Goal: Navigation & Orientation: Understand site structure

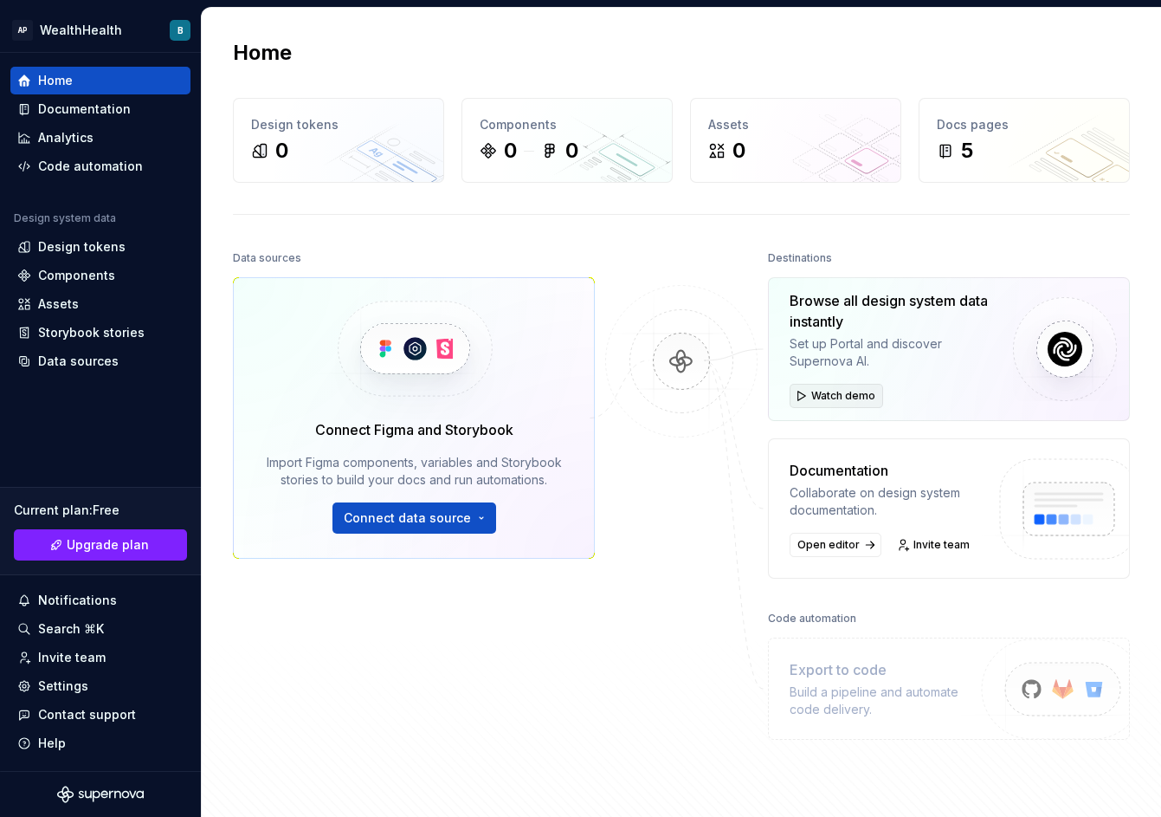
click at [796, 394] on button "Watch demo" at bounding box center [837, 396] width 94 height 24
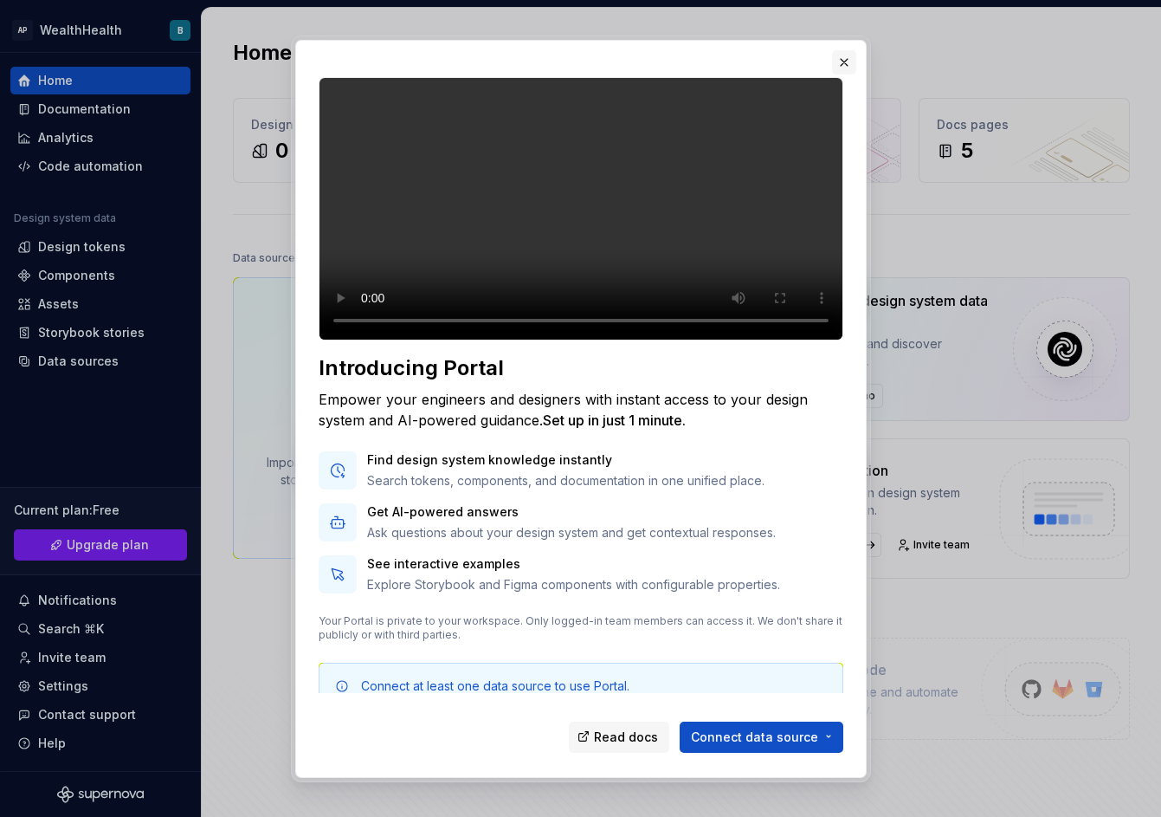
click at [841, 65] on button "button" at bounding box center [844, 62] width 24 height 24
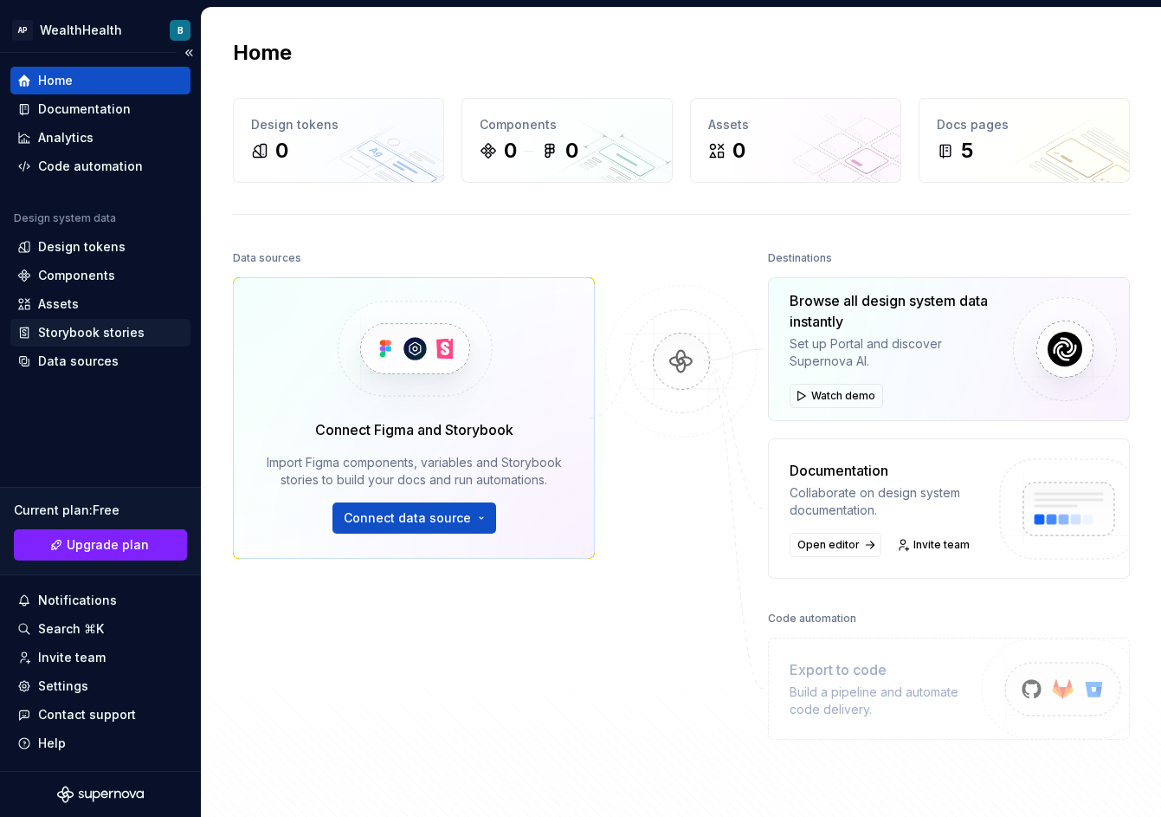
click at [101, 329] on div "Storybook stories" at bounding box center [91, 332] width 107 height 17
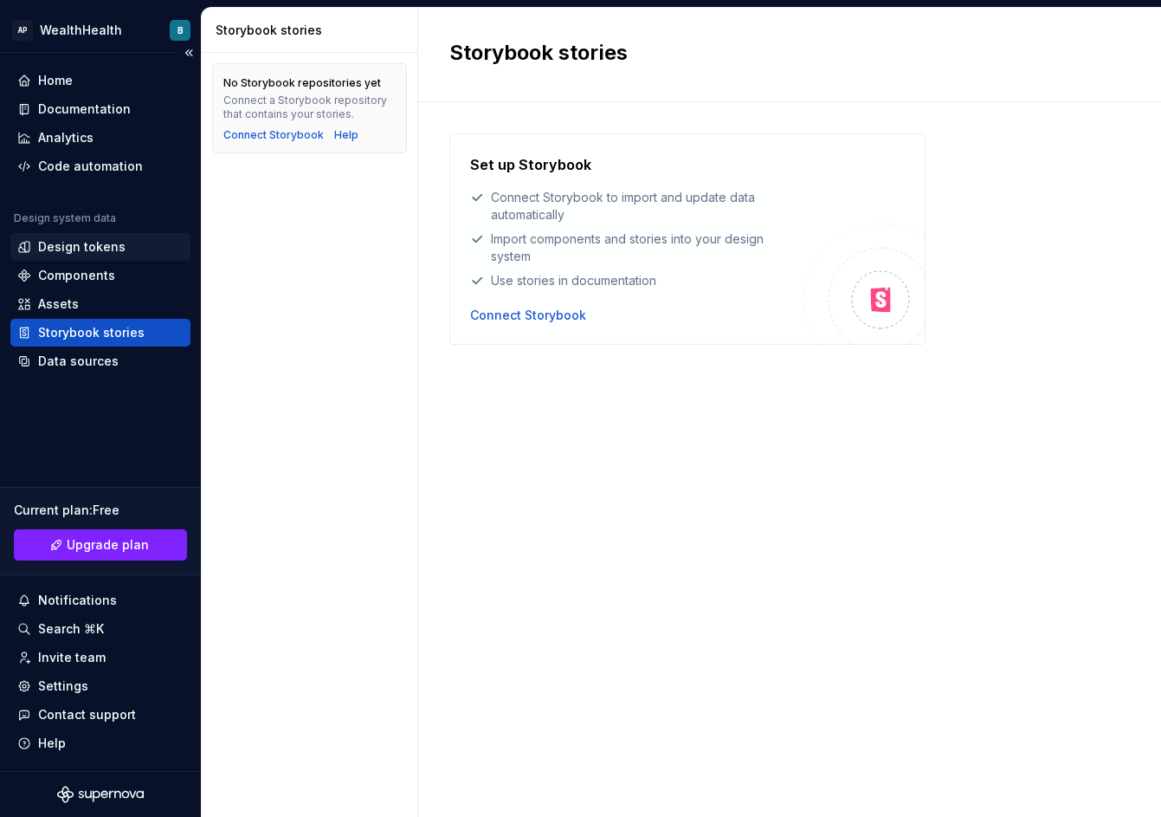
click at [103, 248] on div "Design tokens" at bounding box center [81, 246] width 87 height 17
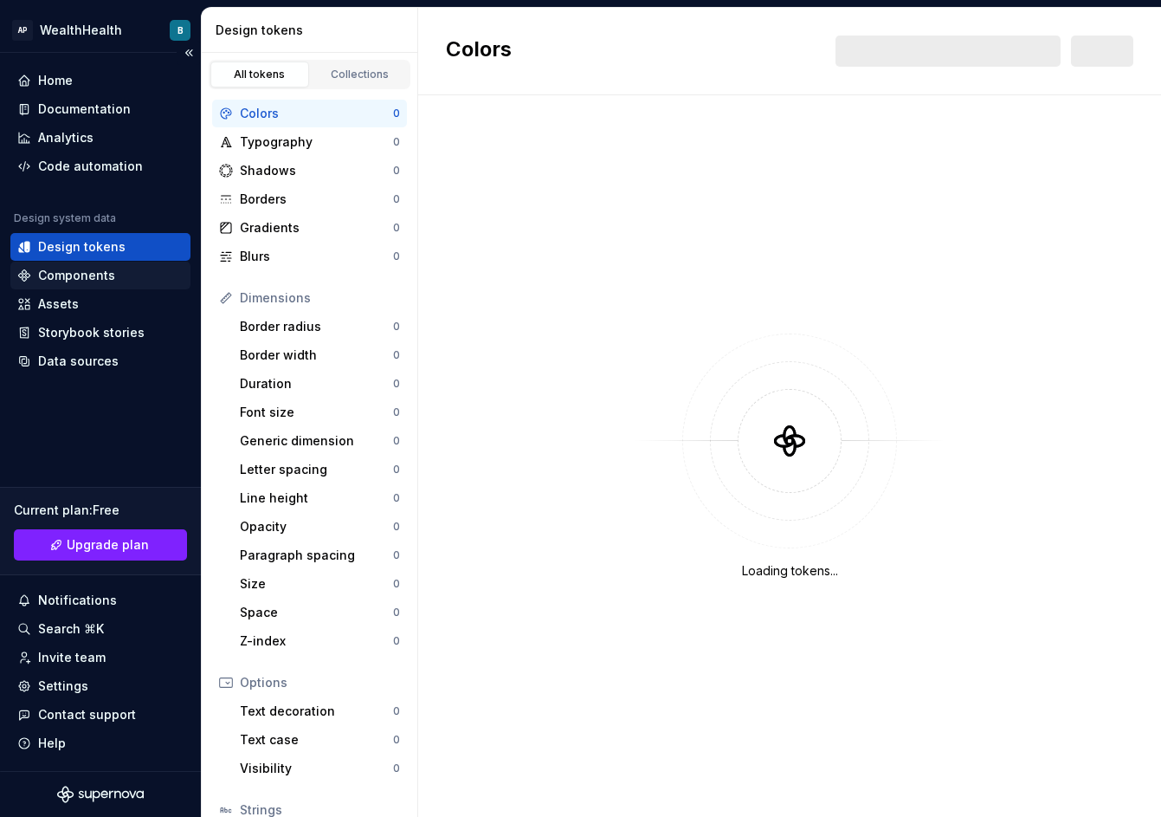
click at [110, 276] on div "Components" at bounding box center [76, 275] width 77 height 17
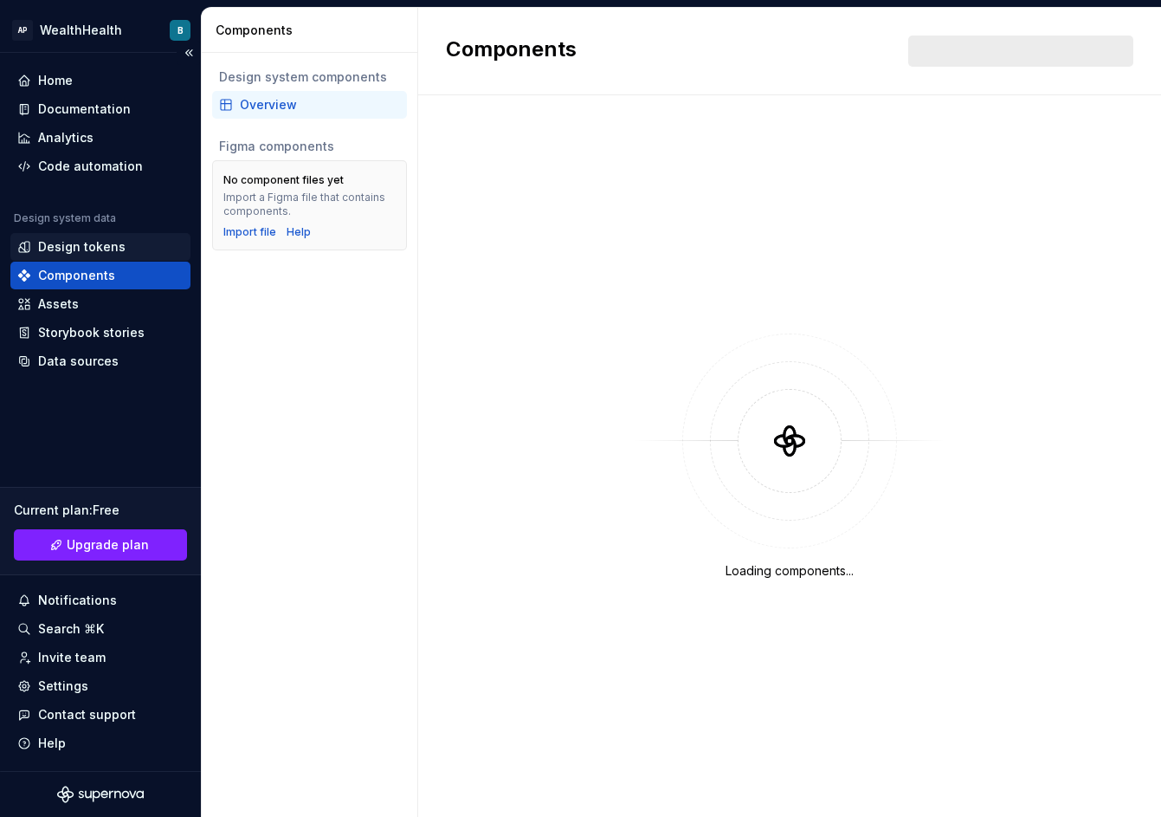
click at [109, 248] on div "Design tokens" at bounding box center [81, 246] width 87 height 17
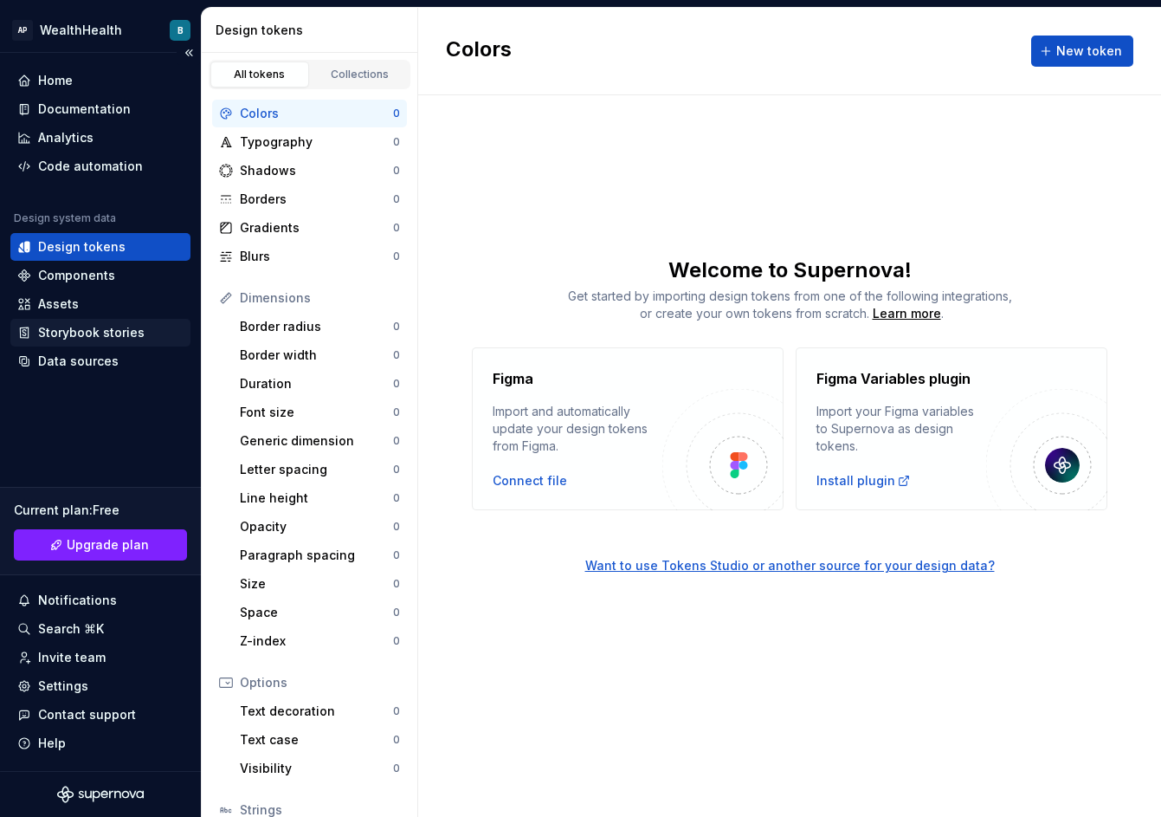
click at [66, 332] on div "Storybook stories" at bounding box center [91, 332] width 107 height 17
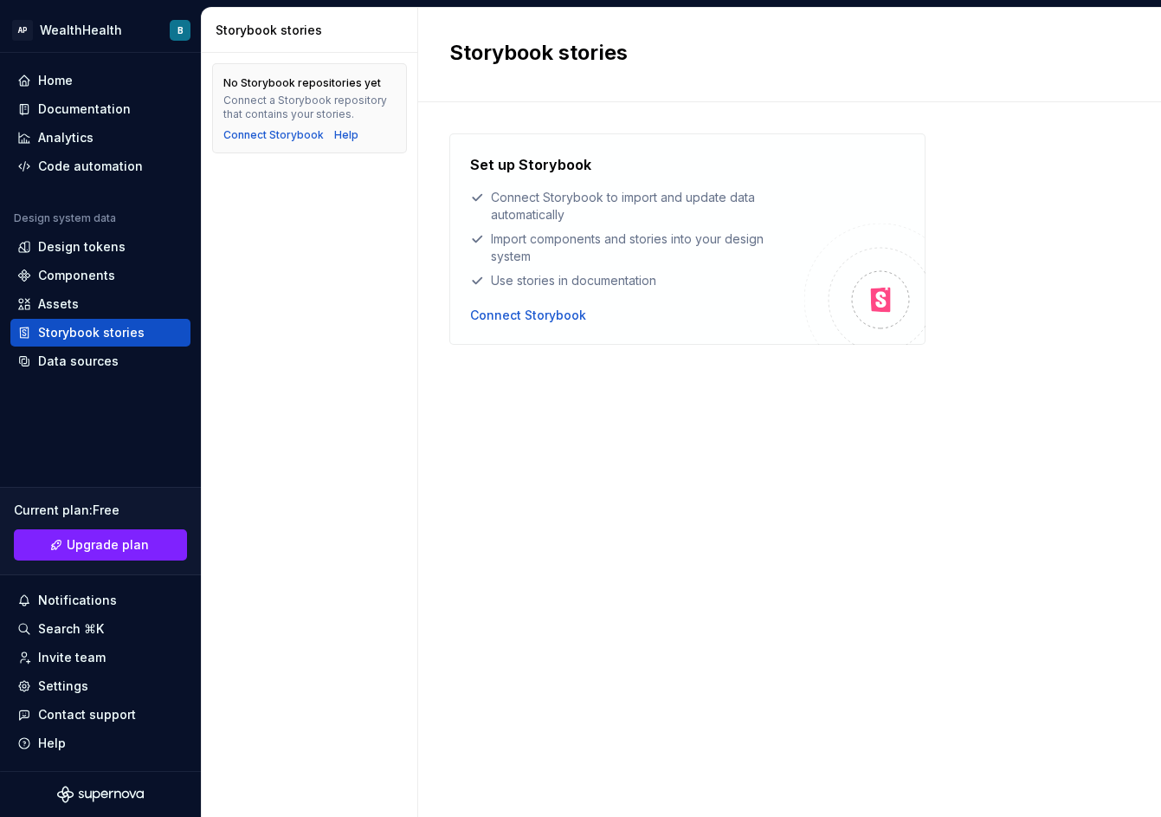
click at [690, 585] on div "Set up Storybook Connect Storybook to import and update data automatically Impo…" at bounding box center [789, 441] width 681 height 617
click at [42, 299] on div "Assets" at bounding box center [58, 303] width 41 height 17
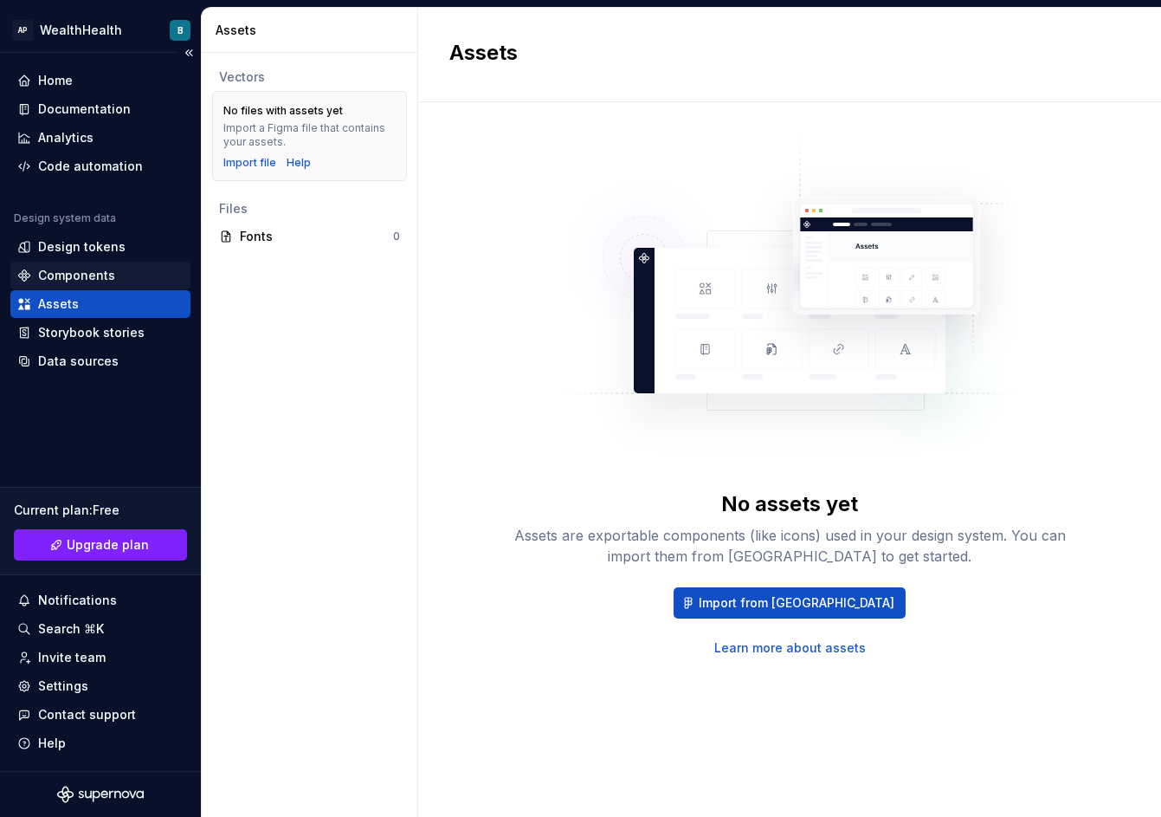
click at [86, 281] on div "Components" at bounding box center [76, 275] width 77 height 17
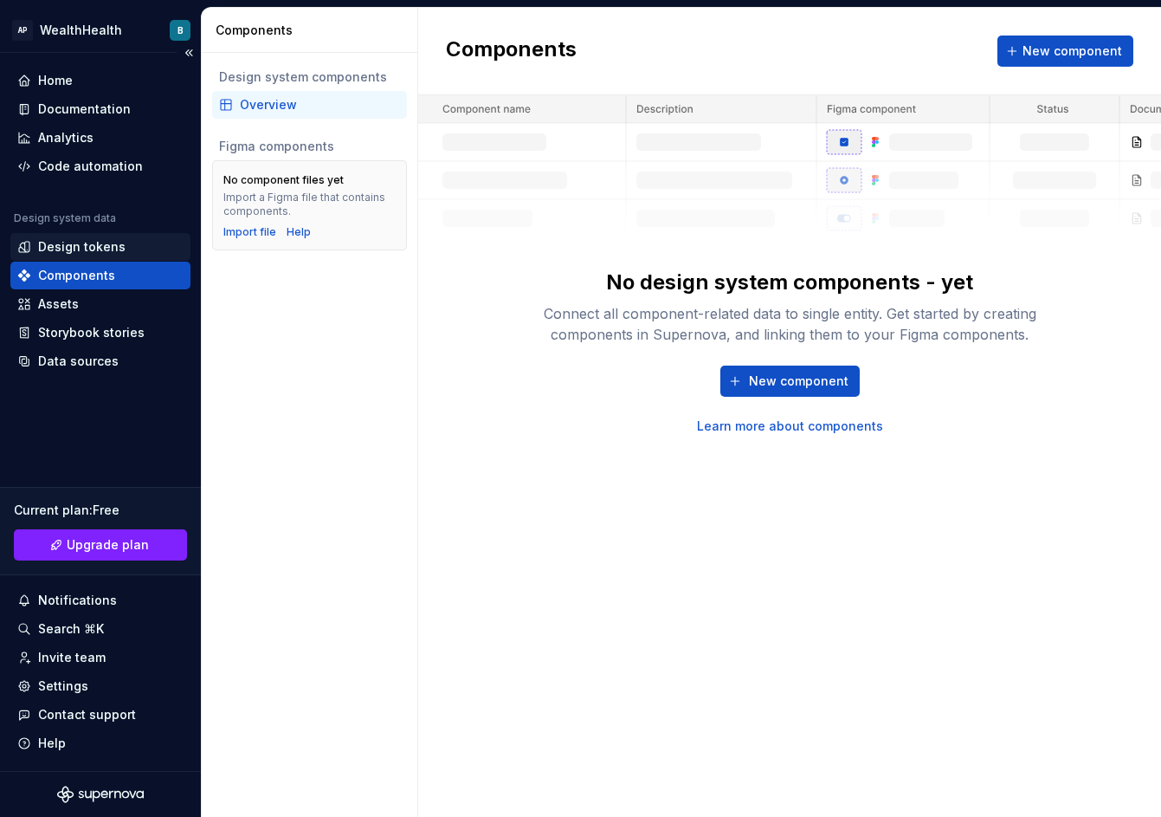
click at [103, 249] on div "Design tokens" at bounding box center [81, 246] width 87 height 17
